Goal: Use online tool/utility: Utilize a website feature to perform a specific function

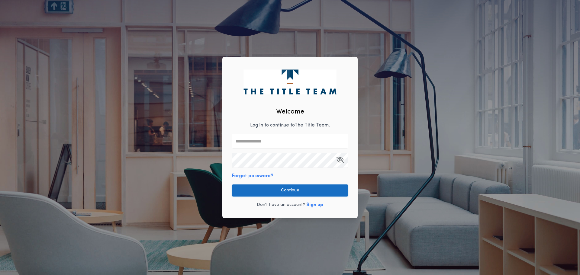
type input "**********"
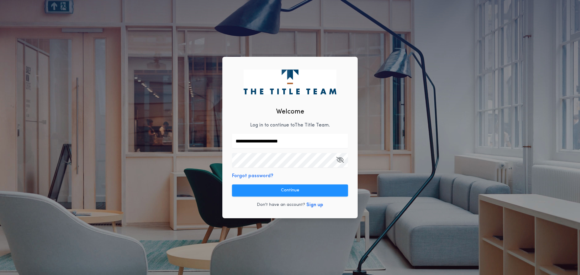
click at [274, 191] on button "Continue" at bounding box center [290, 191] width 116 height 12
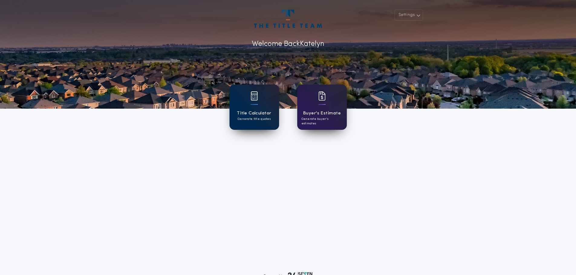
click at [250, 109] on div "Title Calculator Generate title quotes" at bounding box center [254, 107] width 50 height 45
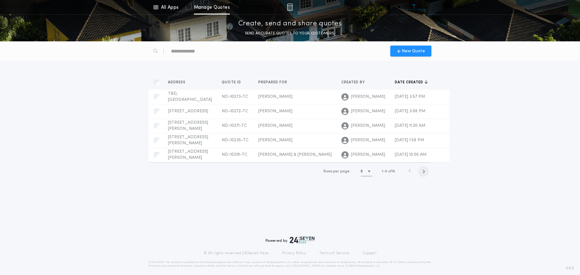
click at [425, 173] on span "button" at bounding box center [423, 171] width 11 height 11
